Goal: Find specific page/section: Locate a particular part of the current website

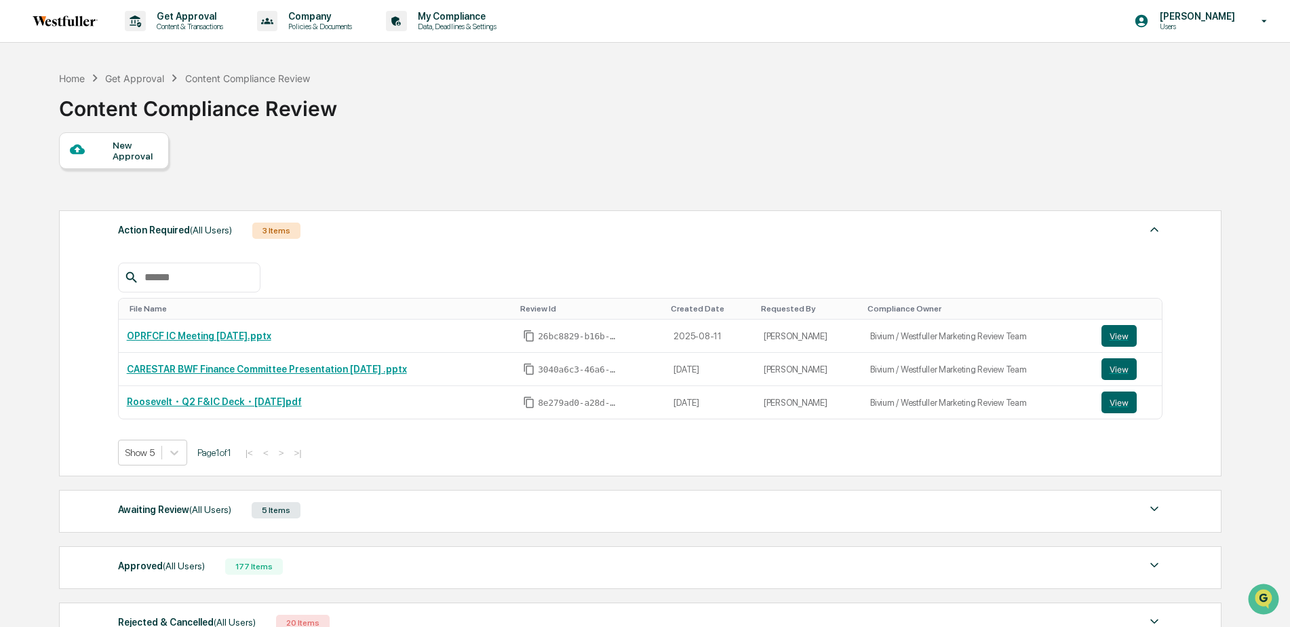
click at [194, 508] on span "(All Users)" at bounding box center [210, 509] width 42 height 11
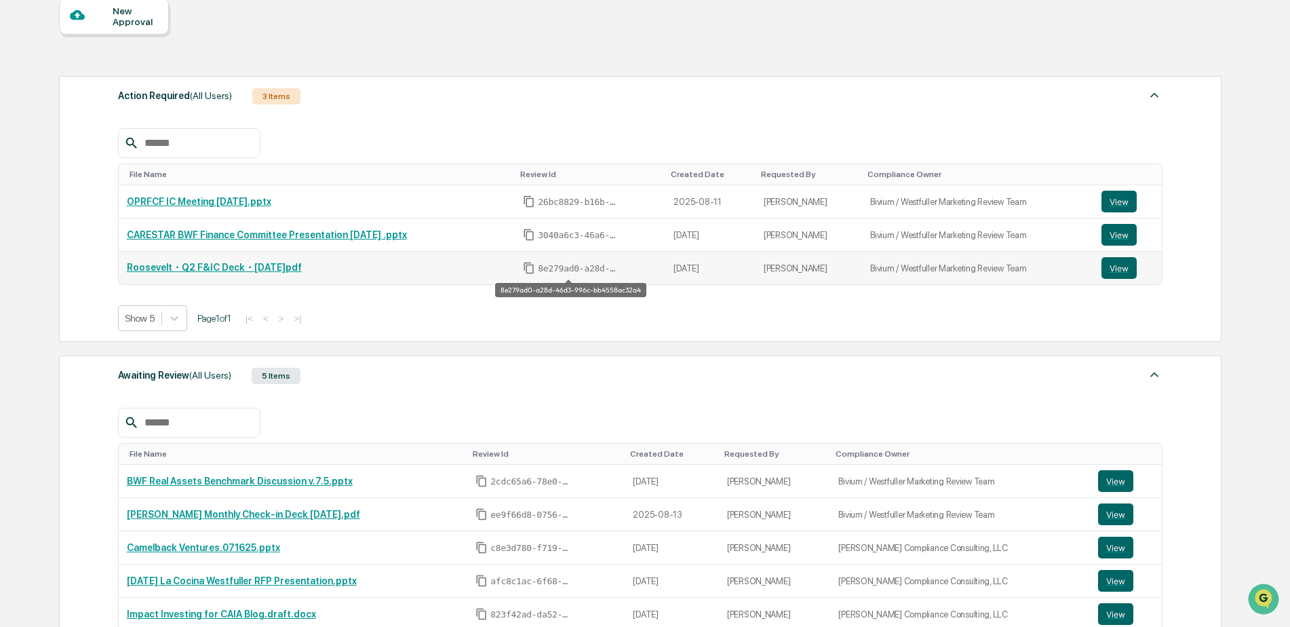
scroll to position [136, 0]
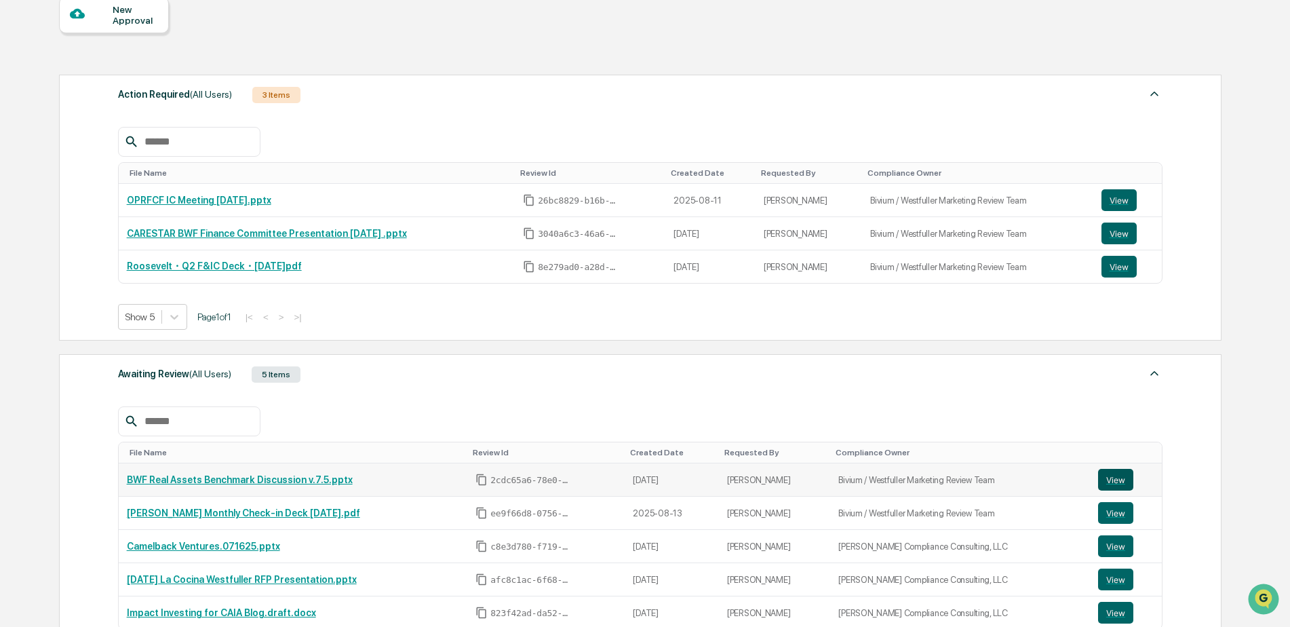
click at [1111, 478] on button "View" at bounding box center [1115, 480] width 35 height 22
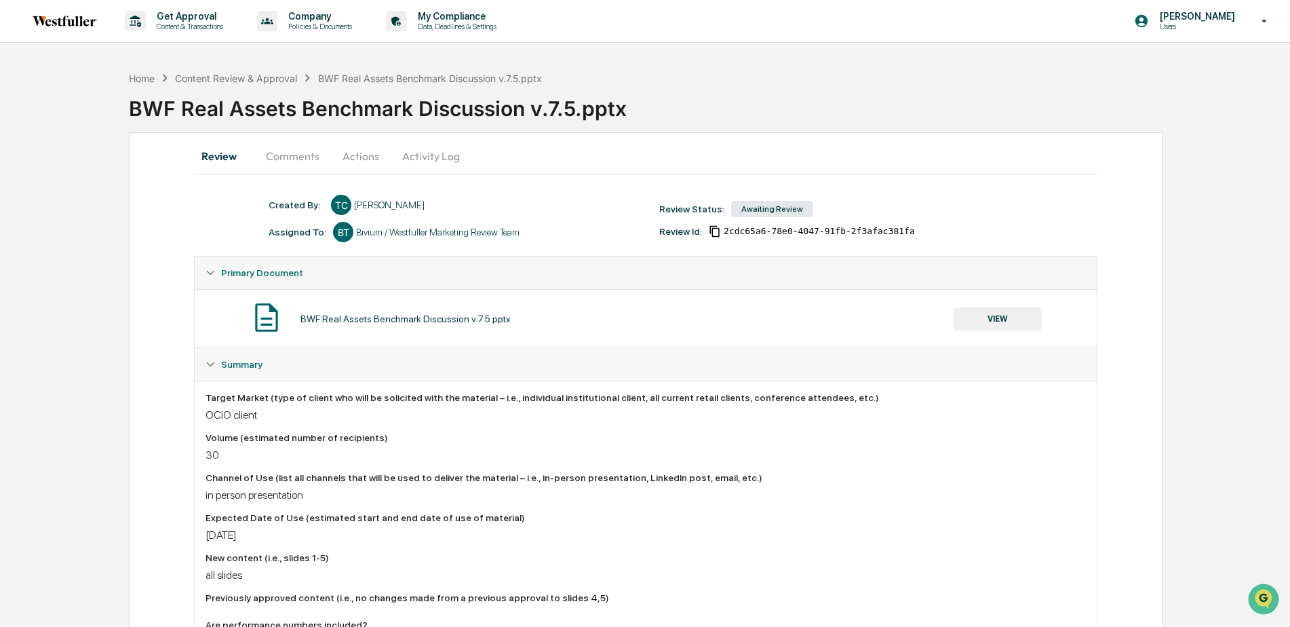
click at [302, 153] on button "Comments" at bounding box center [292, 156] width 75 height 33
